Goal: Find specific page/section: Locate item on page

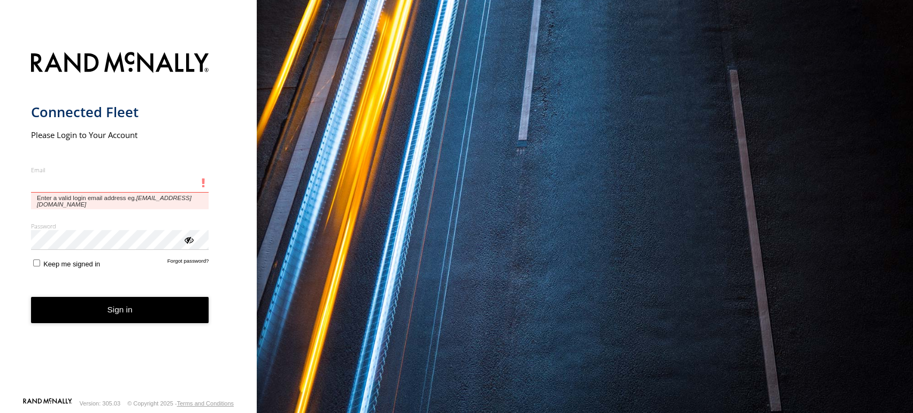
type input "**********"
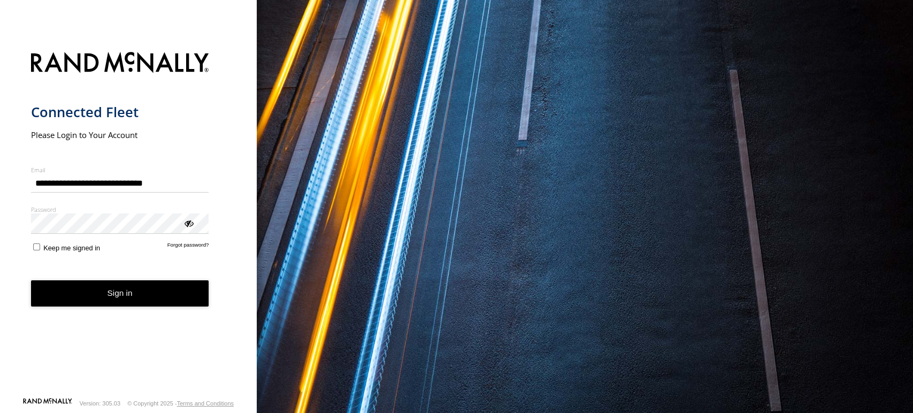
click at [100, 290] on form "**********" at bounding box center [128, 220] width 195 height 351
click at [100, 290] on button "Sign in" at bounding box center [120, 293] width 178 height 26
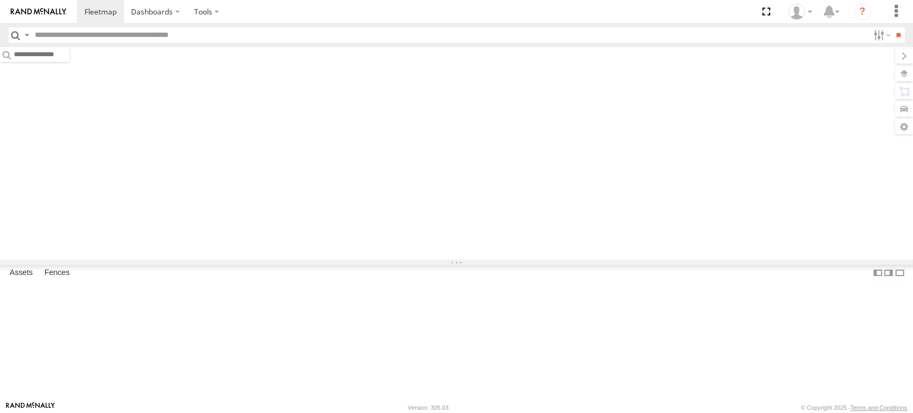
click at [178, 37] on input "text" at bounding box center [449, 35] width 838 height 16
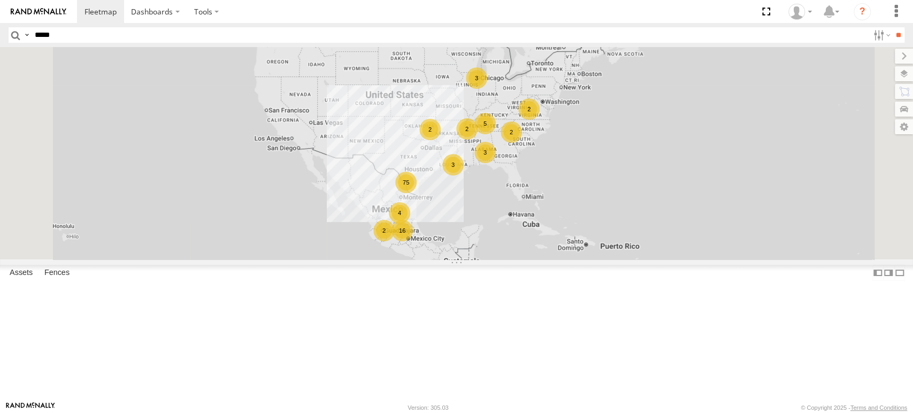
click at [892, 27] on input "**" at bounding box center [898, 35] width 12 height 16
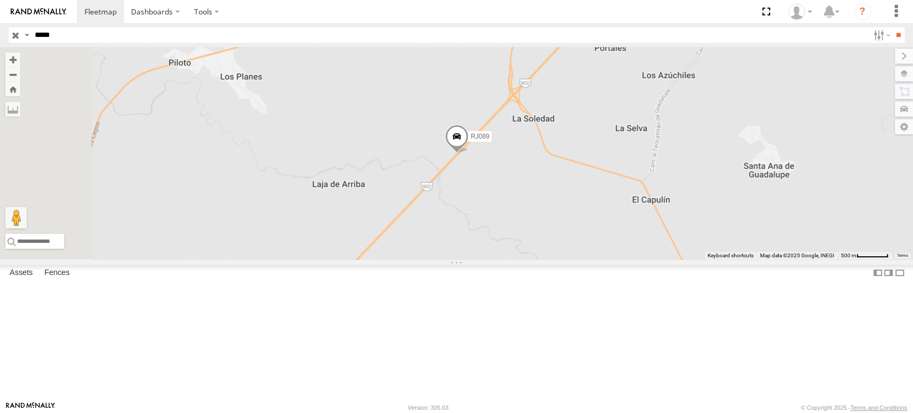
click at [902, 74] on label at bounding box center [903, 73] width 18 height 15
click at [0, 0] on span "Basemaps" at bounding box center [0, 0] width 0 height 0
click at [0, 0] on span "Satellite + Roadmap" at bounding box center [0, 0] width 0 height 0
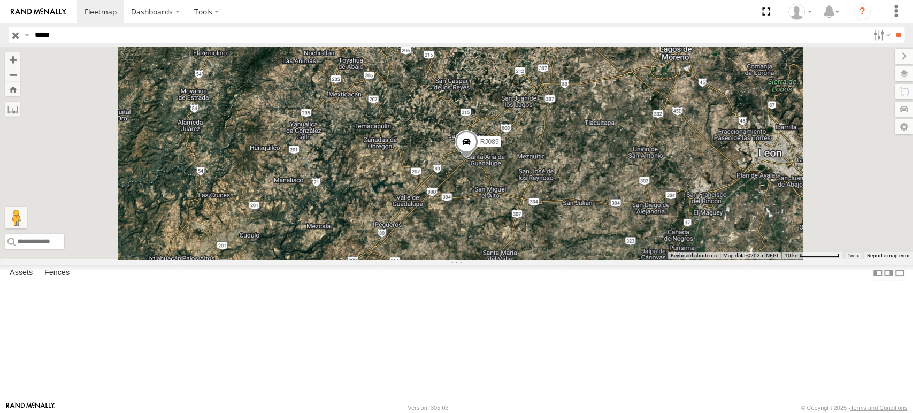
drag, startPoint x: 64, startPoint y: 34, endPoint x: 20, endPoint y: 37, distance: 44.5
click at [20, 37] on div "Search Query Asset ID Asset Label Registration Manufacturer Model VIN Job ID Dr…" at bounding box center [450, 35] width 883 height 16
paste input "text"
type input "*****"
click at [892, 27] on input "**" at bounding box center [898, 35] width 12 height 16
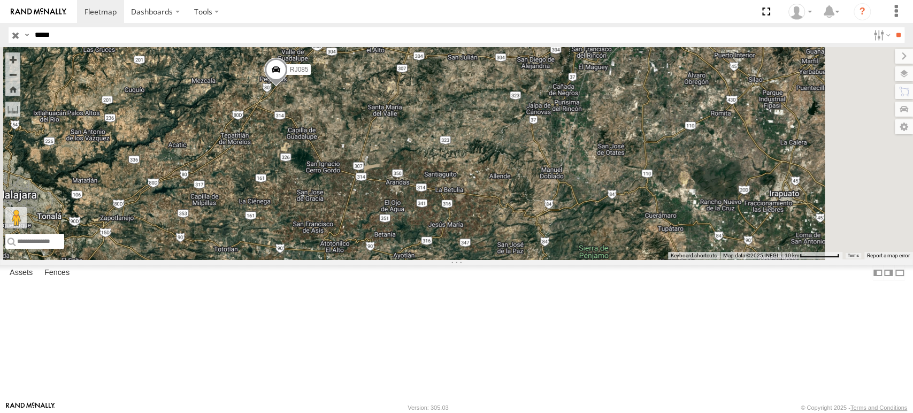
click at [12, 32] on input "button" at bounding box center [16, 35] width 14 height 16
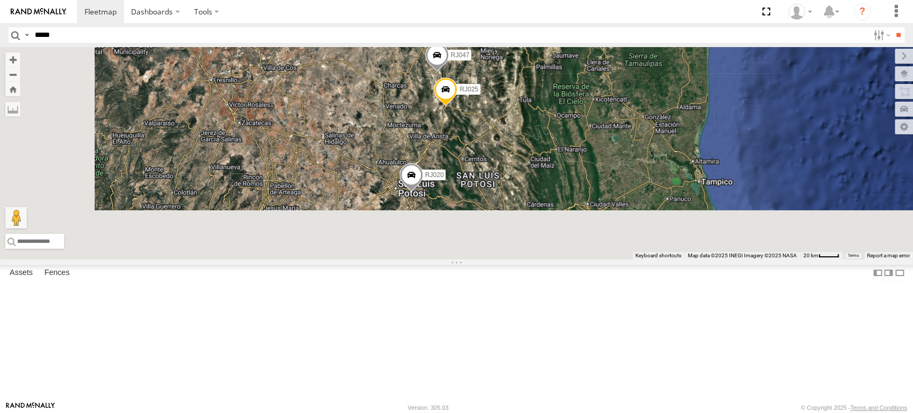
drag, startPoint x: 539, startPoint y: 344, endPoint x: 603, endPoint y: 181, distance: 175.0
click at [603, 181] on div "RJ108 RJ011 RJ118 RJ070 RJ020 RJ047 RJ025" at bounding box center [456, 153] width 913 height 212
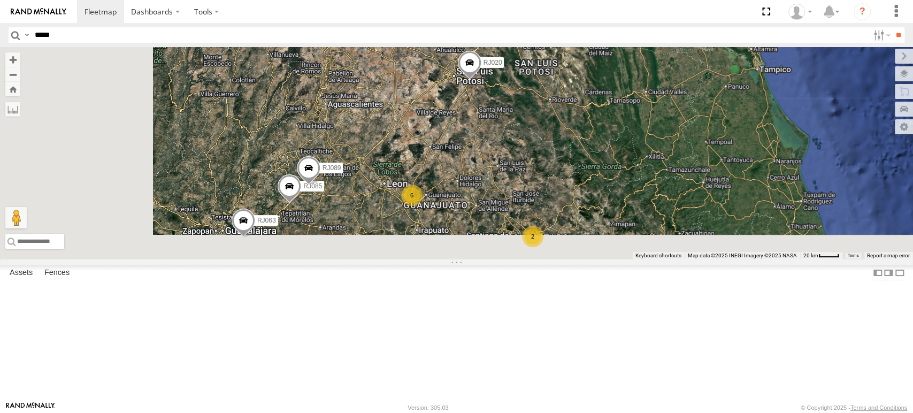
drag, startPoint x: 580, startPoint y: 302, endPoint x: 646, endPoint y: 188, distance: 131.8
click at [646, 188] on div "RJ108 RJ011 RJ118 RJ070 RJ020 RJ047 RJ025 2 RJ085 6 RJ063 RJ089" at bounding box center [456, 153] width 913 height 212
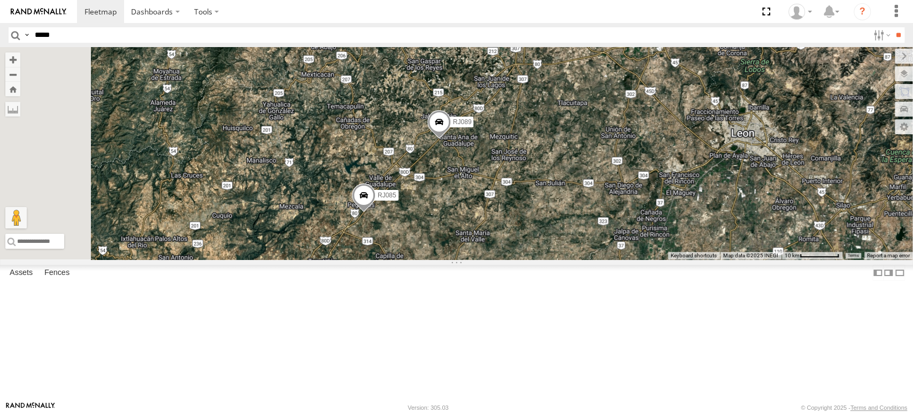
drag, startPoint x: 555, startPoint y: 279, endPoint x: 600, endPoint y: 238, distance: 60.6
click at [600, 239] on div "RJ108 RJ011 RJ061 RJ118 RJ070 RJ020 RJ047 RJ025 RJ085 RJ063 RJ089 RJ037" at bounding box center [456, 153] width 913 height 212
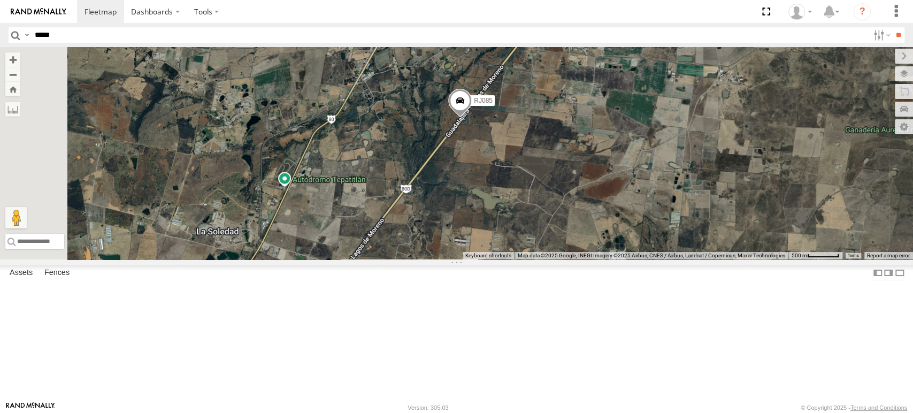
drag, startPoint x: 529, startPoint y: 190, endPoint x: 642, endPoint y: 264, distance: 134.8
click at [642, 259] on div "RJ108 RJ011 RJ061 RJ118 RJ070 RJ020 RJ047 RJ025 RJ085 RJ063 RJ089 RJ037" at bounding box center [456, 153] width 913 height 212
click at [416, 248] on div "RJ108 RJ011 RJ061 RJ118 RJ070 RJ020 RJ047 RJ025 RJ085 RJ063 RJ089 RJ037" at bounding box center [456, 153] width 913 height 212
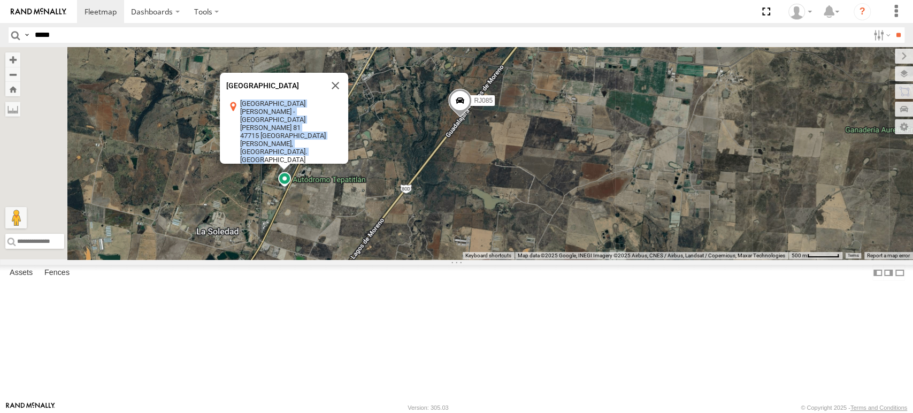
drag, startPoint x: 372, startPoint y: 189, endPoint x: 402, endPoint y: 221, distance: 44.3
click at [348, 164] on div "[GEOGRAPHIC_DATA][PERSON_NAME] - [STREET_ADDRESS][PERSON_NAME][PERSON_NAME]. [G…" at bounding box center [287, 131] width 122 height 64
copy div "[GEOGRAPHIC_DATA][PERSON_NAME] - [STREET_ADDRESS][PERSON_NAME][PERSON_NAME]. [G…"
click at [348, 98] on button "Close" at bounding box center [335, 86] width 26 height 26
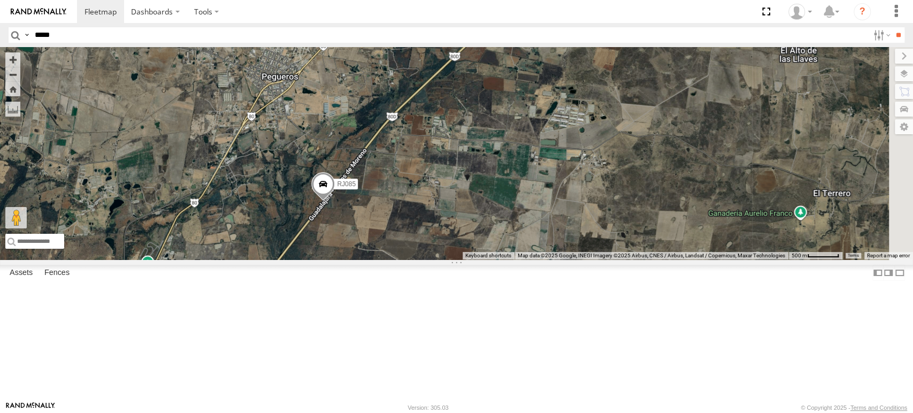
drag, startPoint x: 687, startPoint y: 174, endPoint x: 522, endPoint y: 282, distance: 197.4
click at [522, 259] on div "RJ108 RJ011 RJ061 RJ118 RJ070 RJ020 RJ047 RJ025 RJ085 RJ063 RJ089 RJ037" at bounding box center [456, 153] width 913 height 212
